Goal: Transaction & Acquisition: Purchase product/service

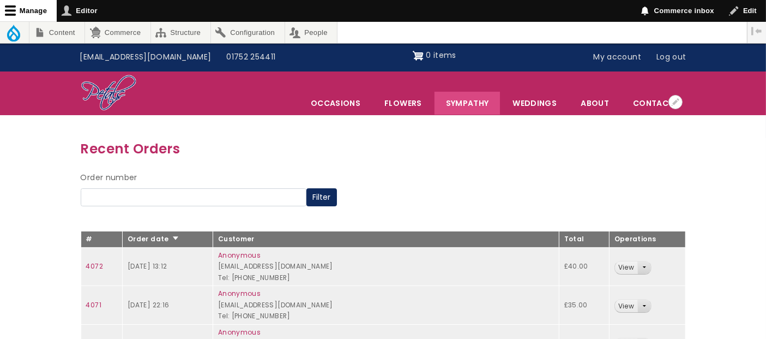
click at [480, 98] on link "Sympathy" at bounding box center [468, 103] width 66 height 23
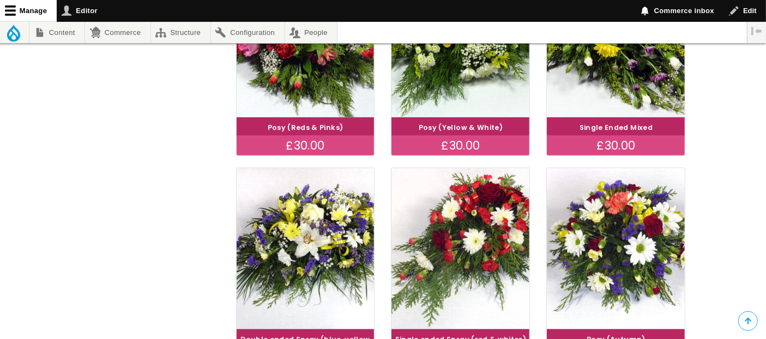
scroll to position [784, 0]
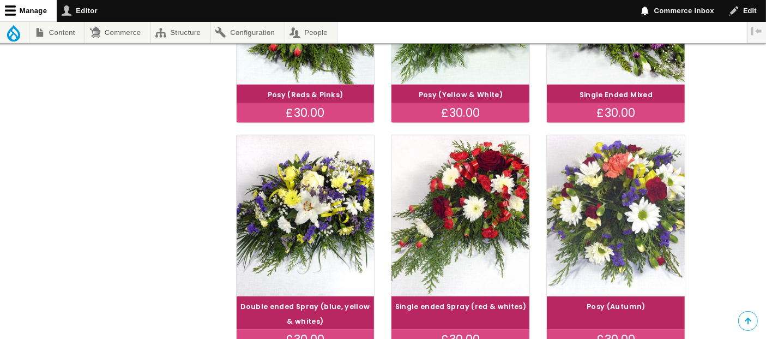
click at [618, 252] on img at bounding box center [616, 215] width 155 height 179
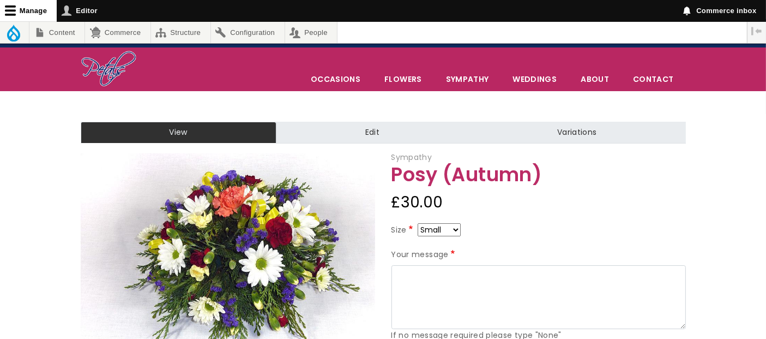
scroll to position [81, 0]
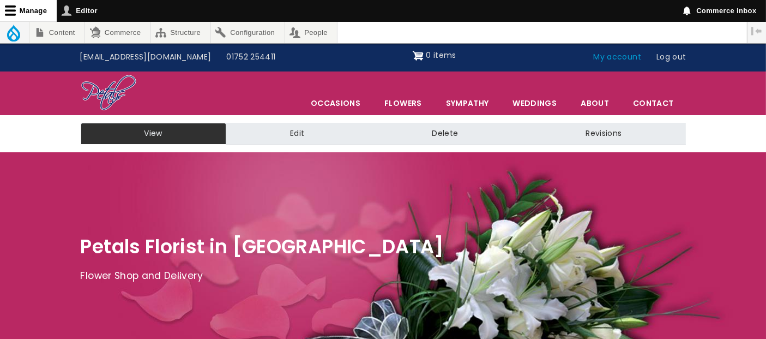
drag, startPoint x: 0, startPoint y: 0, endPoint x: 614, endPoint y: 55, distance: 616.7
click at [614, 55] on link "My account" at bounding box center [617, 57] width 63 height 21
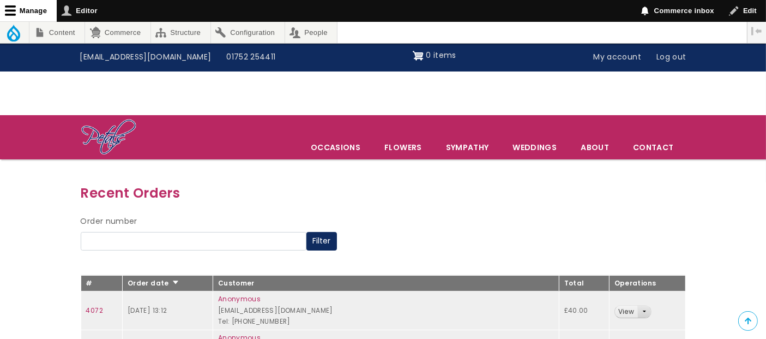
scroll to position [226, 0]
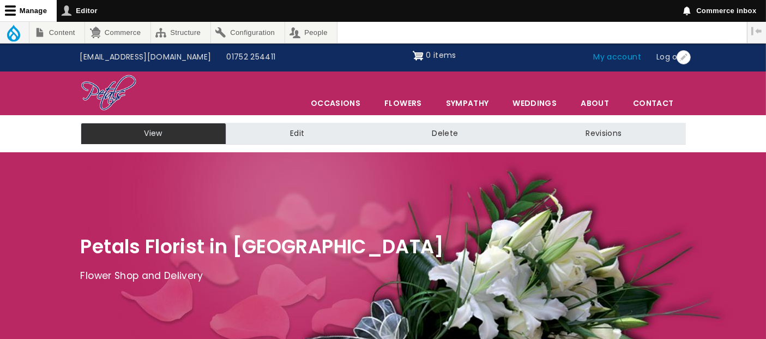
click at [609, 56] on link "My account" at bounding box center [617, 57] width 63 height 21
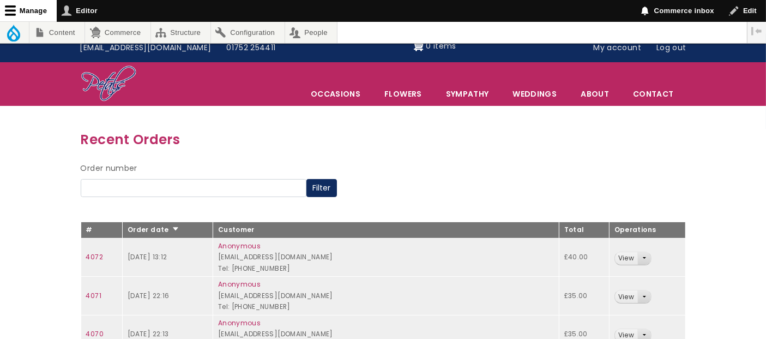
scroll to position [121, 0]
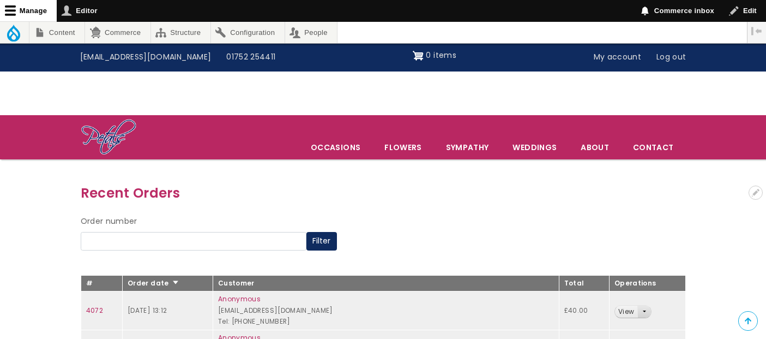
scroll to position [121, 0]
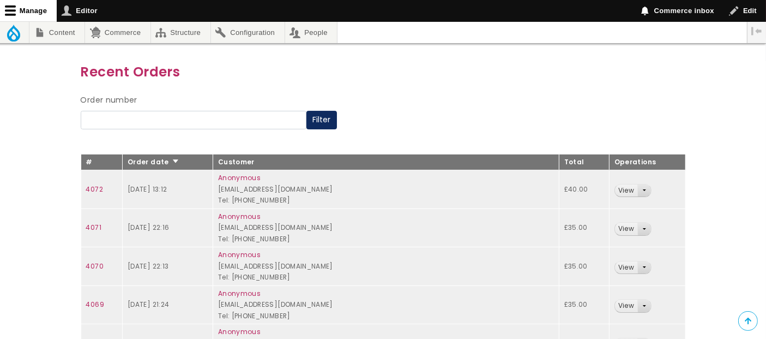
scroll to position [121, 0]
